Goal: Task Accomplishment & Management: Use online tool/utility

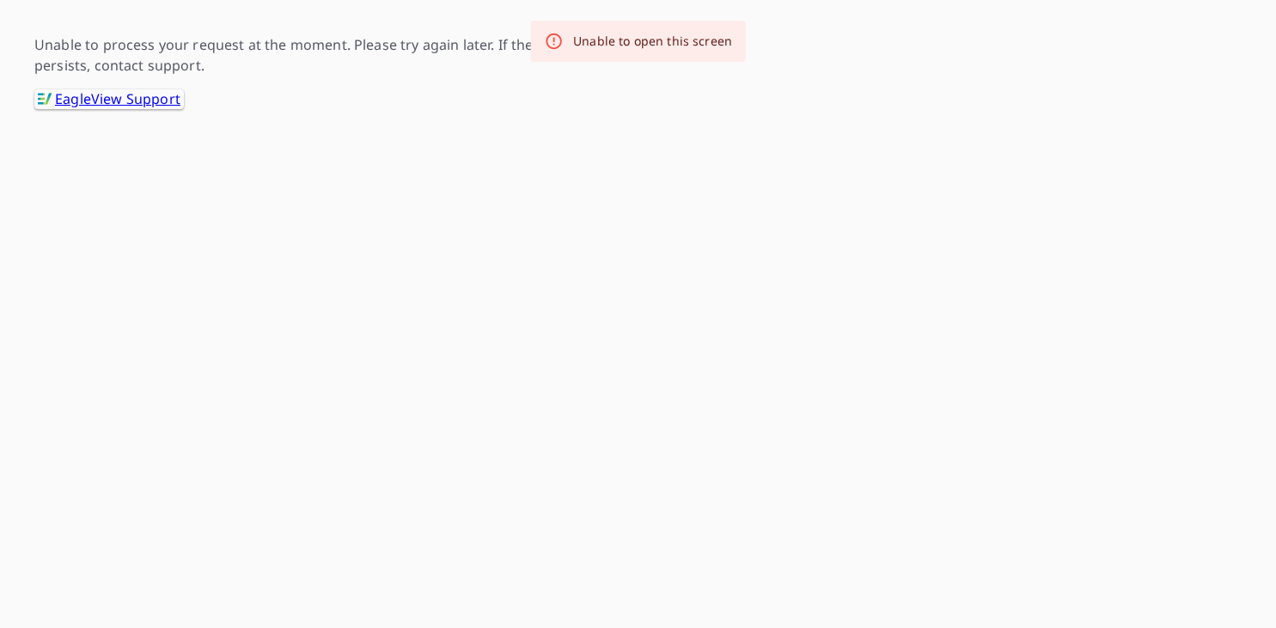
click at [374, 109] on html "-- -- Unable to process your request at the moment. Please try again later. If …" at bounding box center [638, 54] width 1276 height 109
click at [620, 40] on div "Unable to open this screen" at bounding box center [652, 41] width 159 height 17
